Goal: Transaction & Acquisition: Purchase product/service

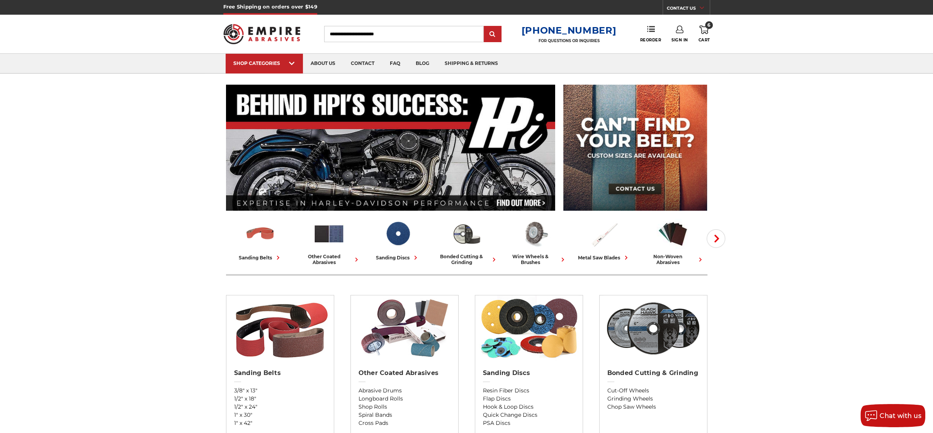
click at [708, 27] on span "6" at bounding box center [709, 25] width 8 height 8
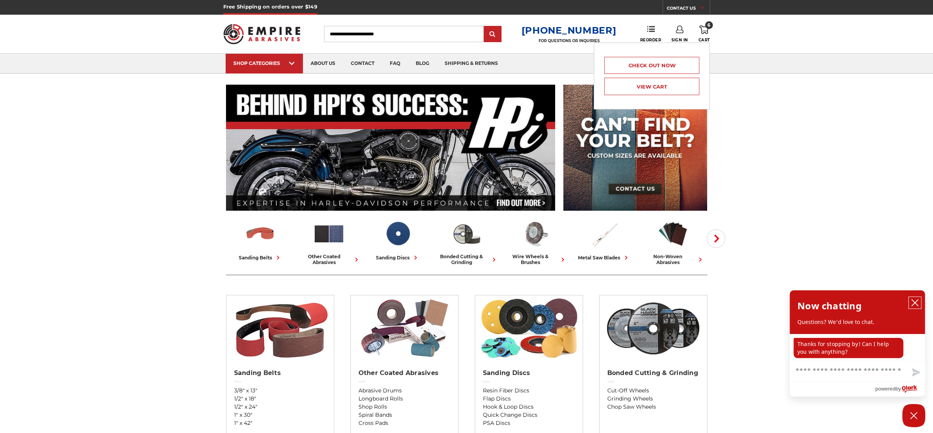
click at [916, 305] on icon "close chatbox" at bounding box center [915, 302] width 6 height 6
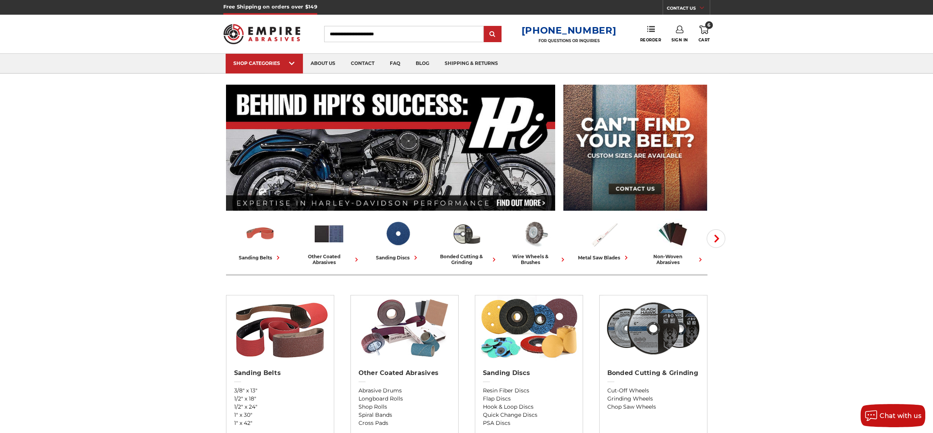
click at [703, 34] on icon at bounding box center [703, 29] width 9 height 8
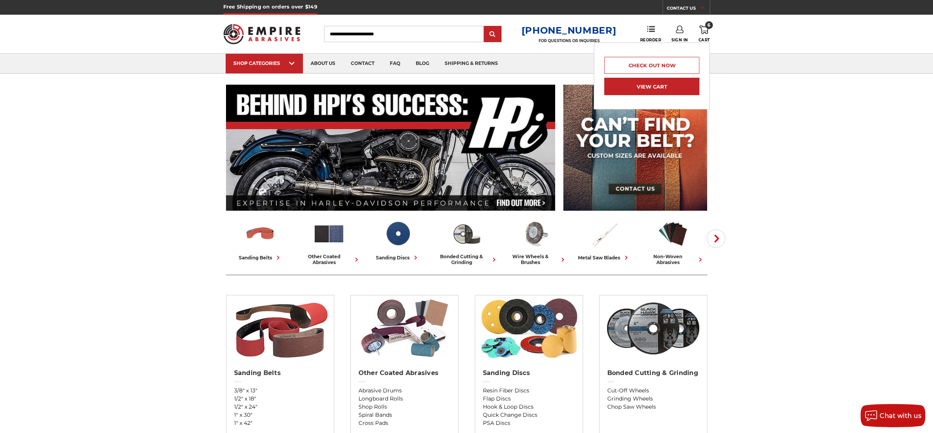
click at [656, 84] on link "View Cart" at bounding box center [651, 86] width 95 height 17
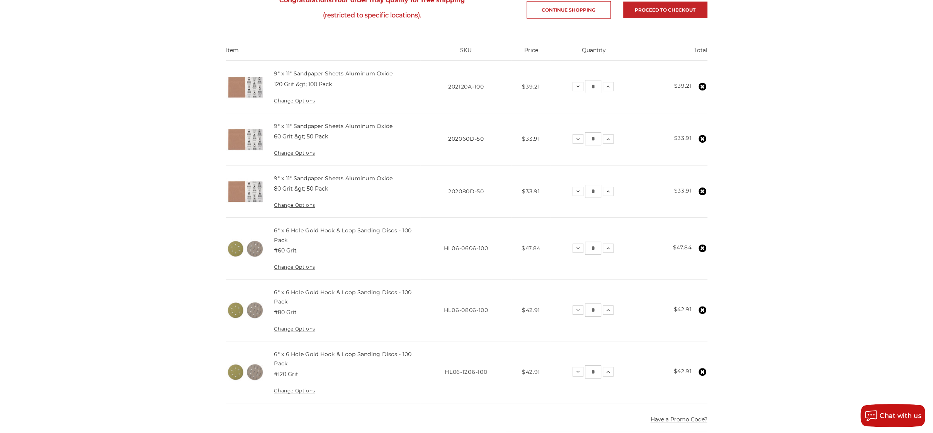
scroll to position [116, 0]
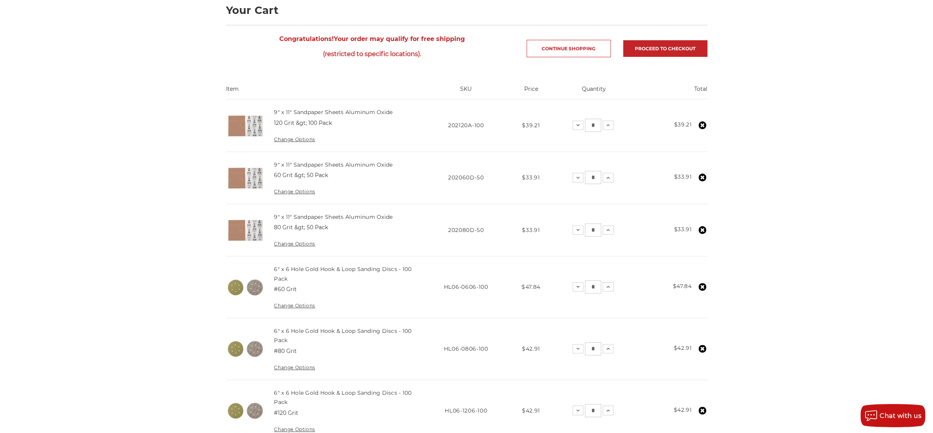
click at [244, 290] on img at bounding box center [245, 287] width 39 height 39
click at [312, 268] on link "6" x 6 Hole Gold Hook & Loop Sanding Discs - 100 Pack" at bounding box center [343, 273] width 138 height 16
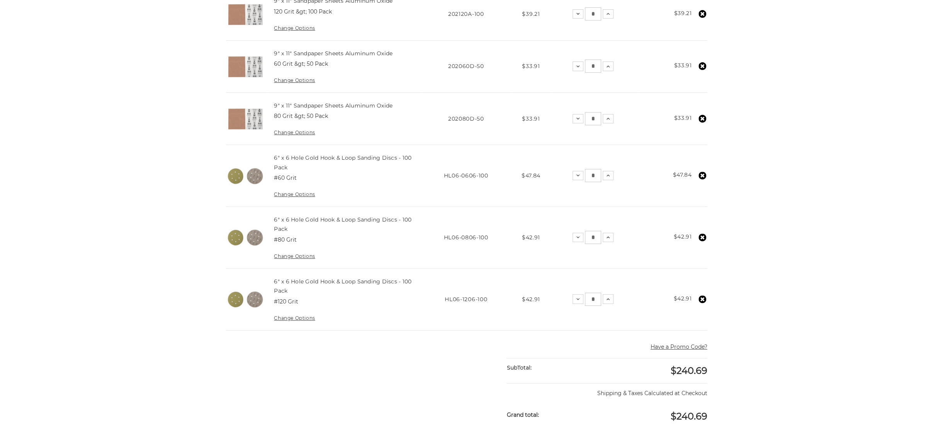
scroll to position [232, 0]
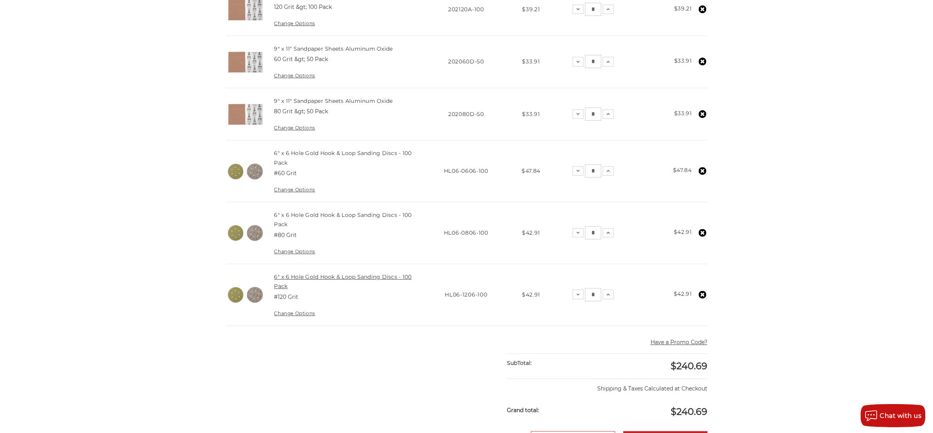
click at [349, 275] on link "6" x 6 Hole Gold Hook & Loop Sanding Discs - 100 Pack" at bounding box center [343, 281] width 138 height 16
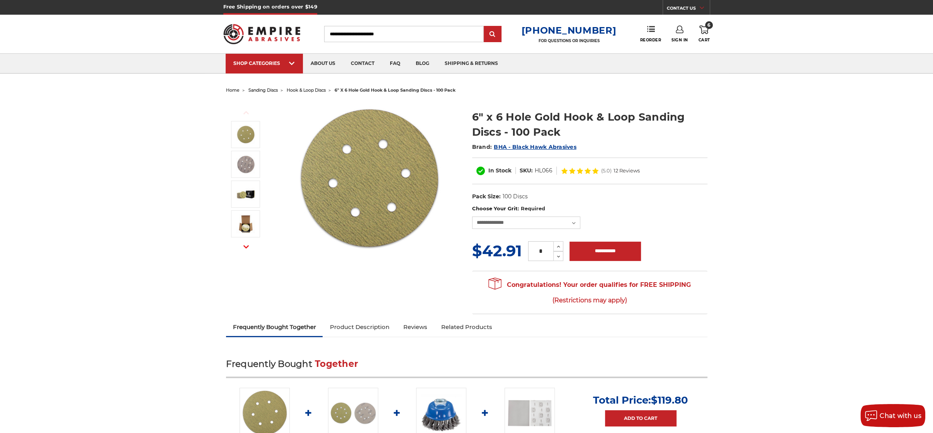
click at [357, 330] on link "Product Description" at bounding box center [359, 326] width 73 height 17
click at [706, 25] on span "6" at bounding box center [709, 25] width 8 height 8
click at [667, 85] on link "View Cart" at bounding box center [651, 86] width 95 height 17
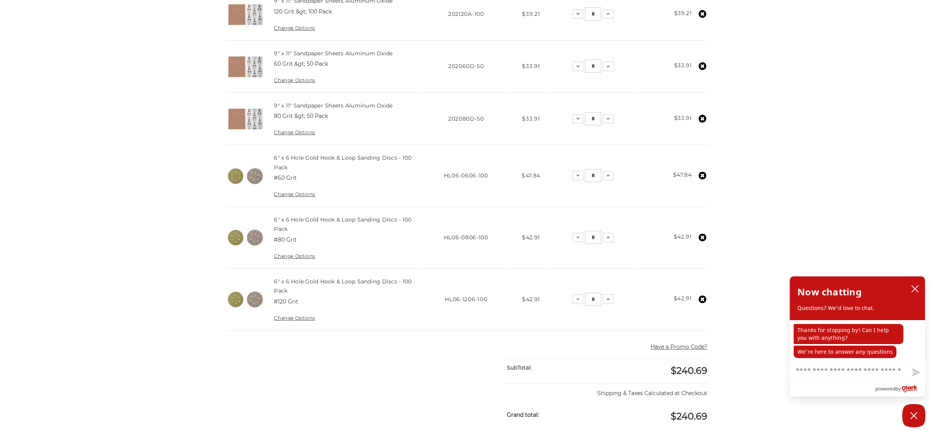
scroll to position [232, 0]
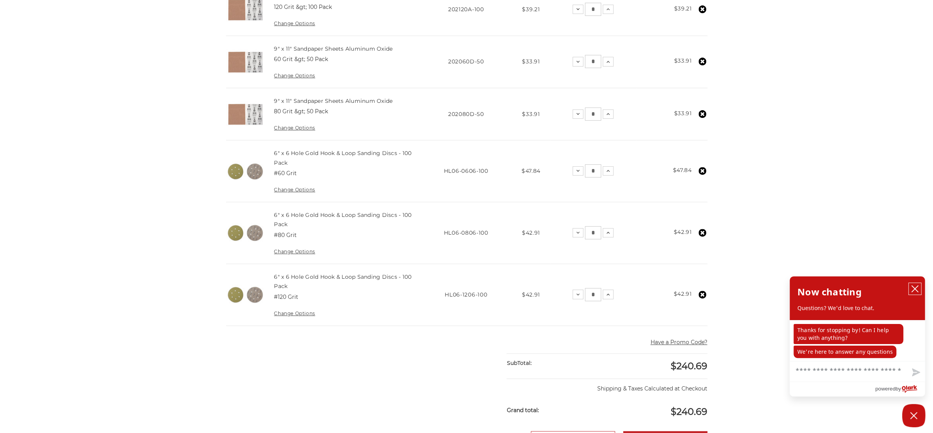
click at [919, 289] on button "close chatbox" at bounding box center [915, 289] width 12 height 12
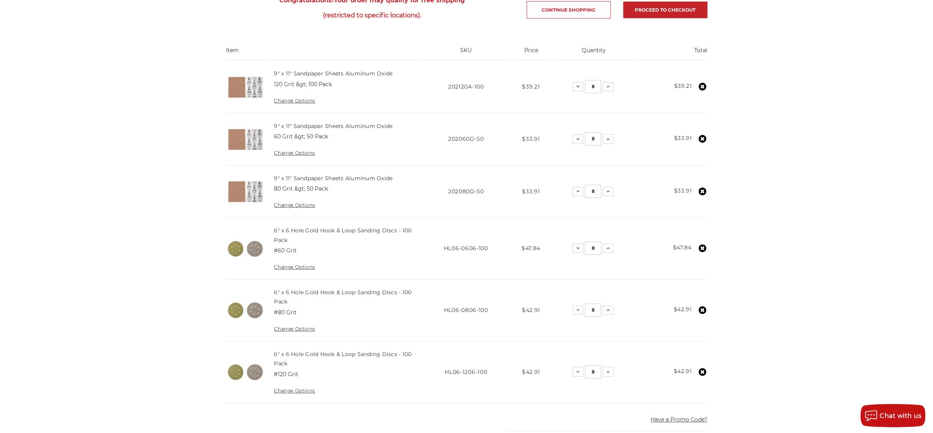
scroll to position [116, 0]
